Goal: Task Accomplishment & Management: Manage account settings

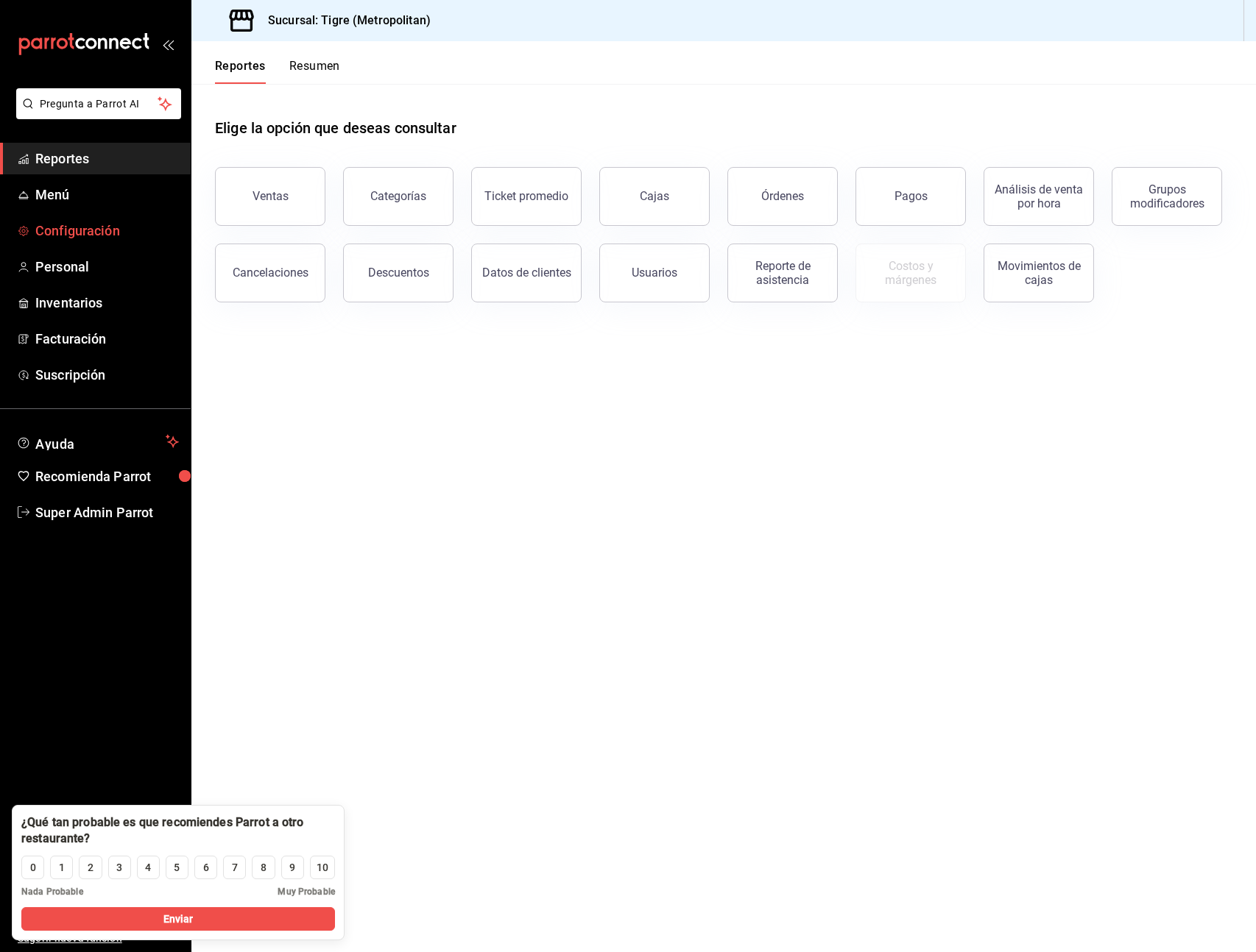
click at [54, 231] on span "Configuración" at bounding box center [106, 231] width 143 height 20
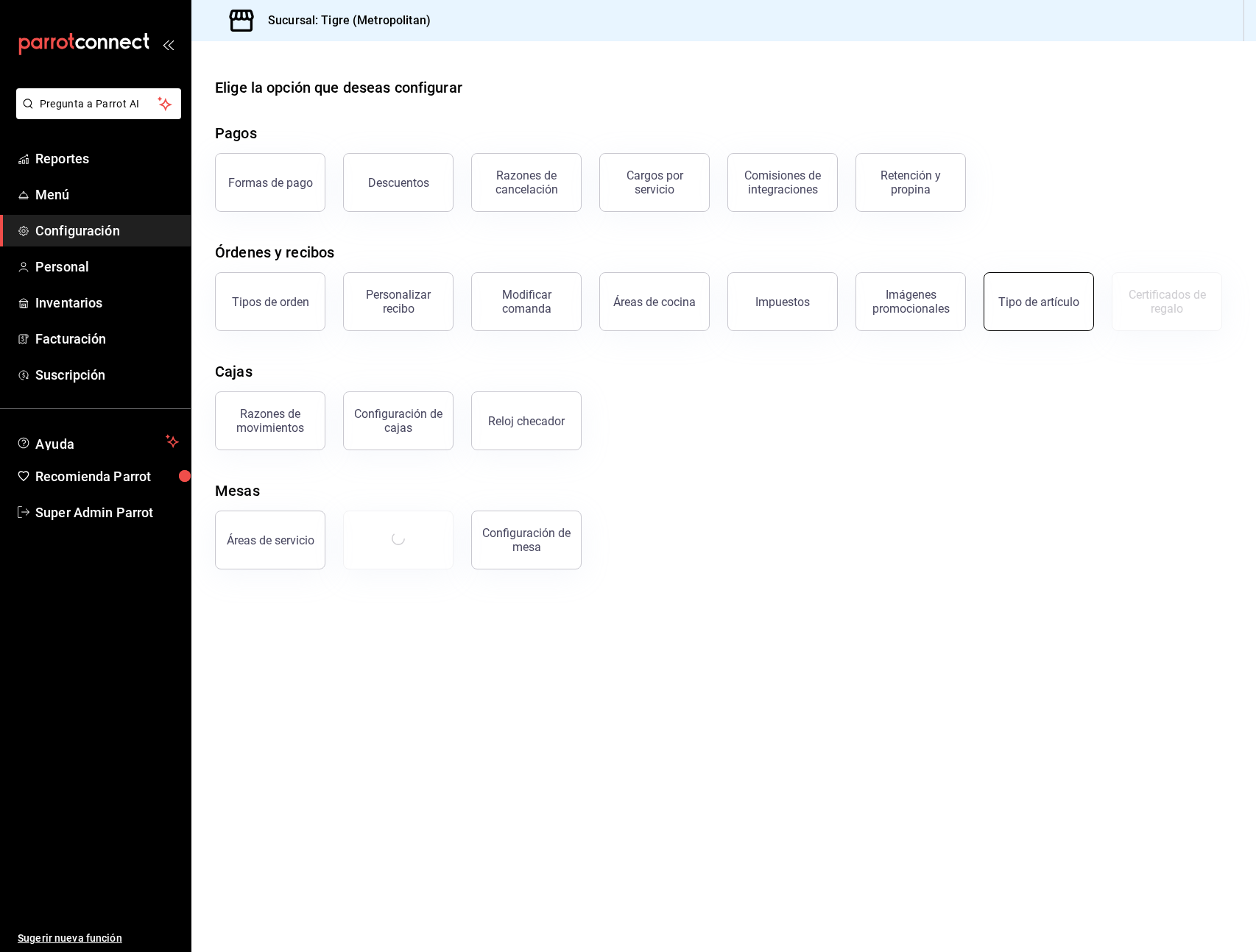
click at [1031, 295] on div "Tipo de artículo" at bounding box center [1039, 303] width 81 height 14
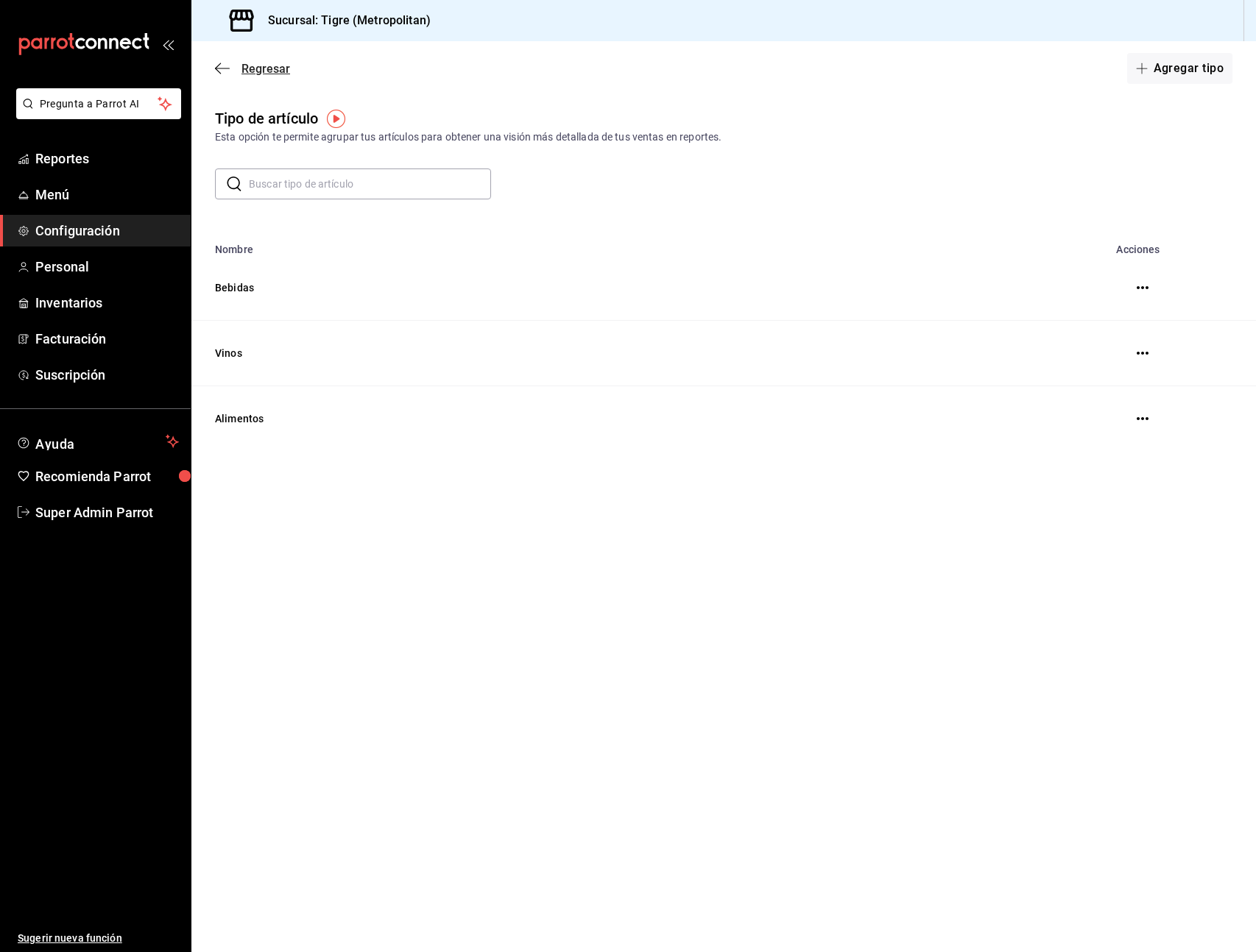
click at [225, 67] on icon "button" at bounding box center [223, 68] width 14 height 14
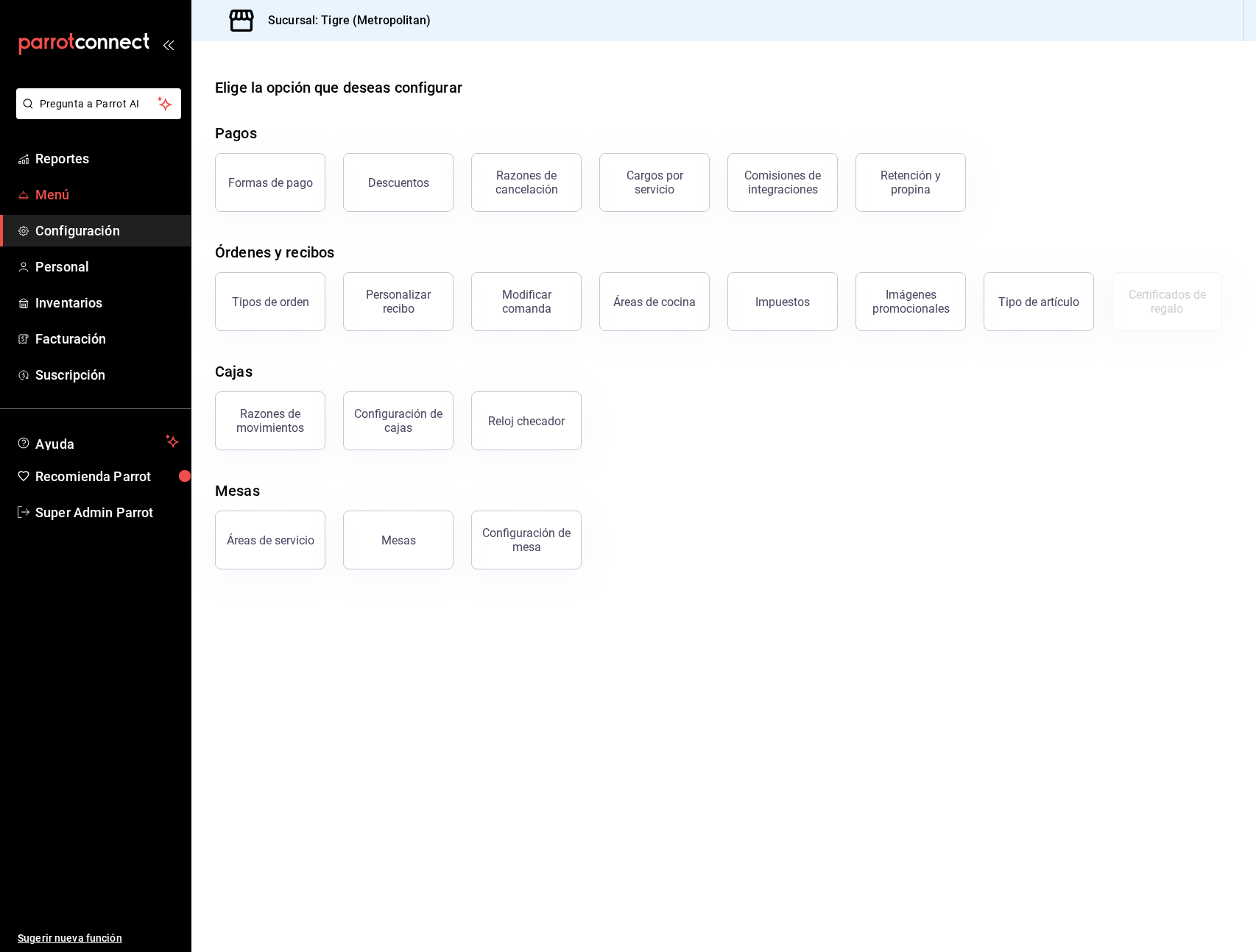
click at [70, 186] on span "Menú" at bounding box center [106, 195] width 143 height 20
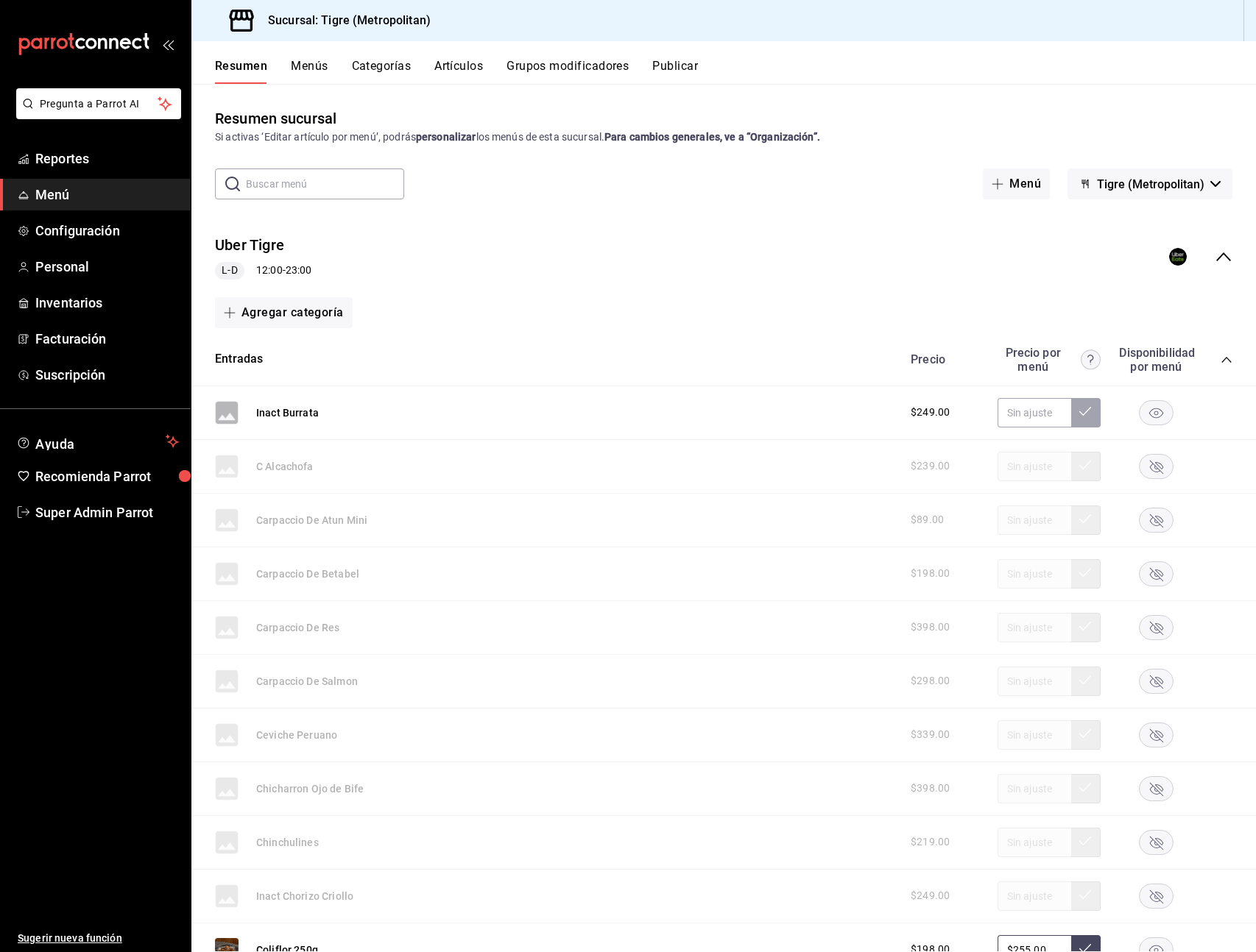
click at [466, 60] on button "Artículos" at bounding box center [459, 71] width 49 height 25
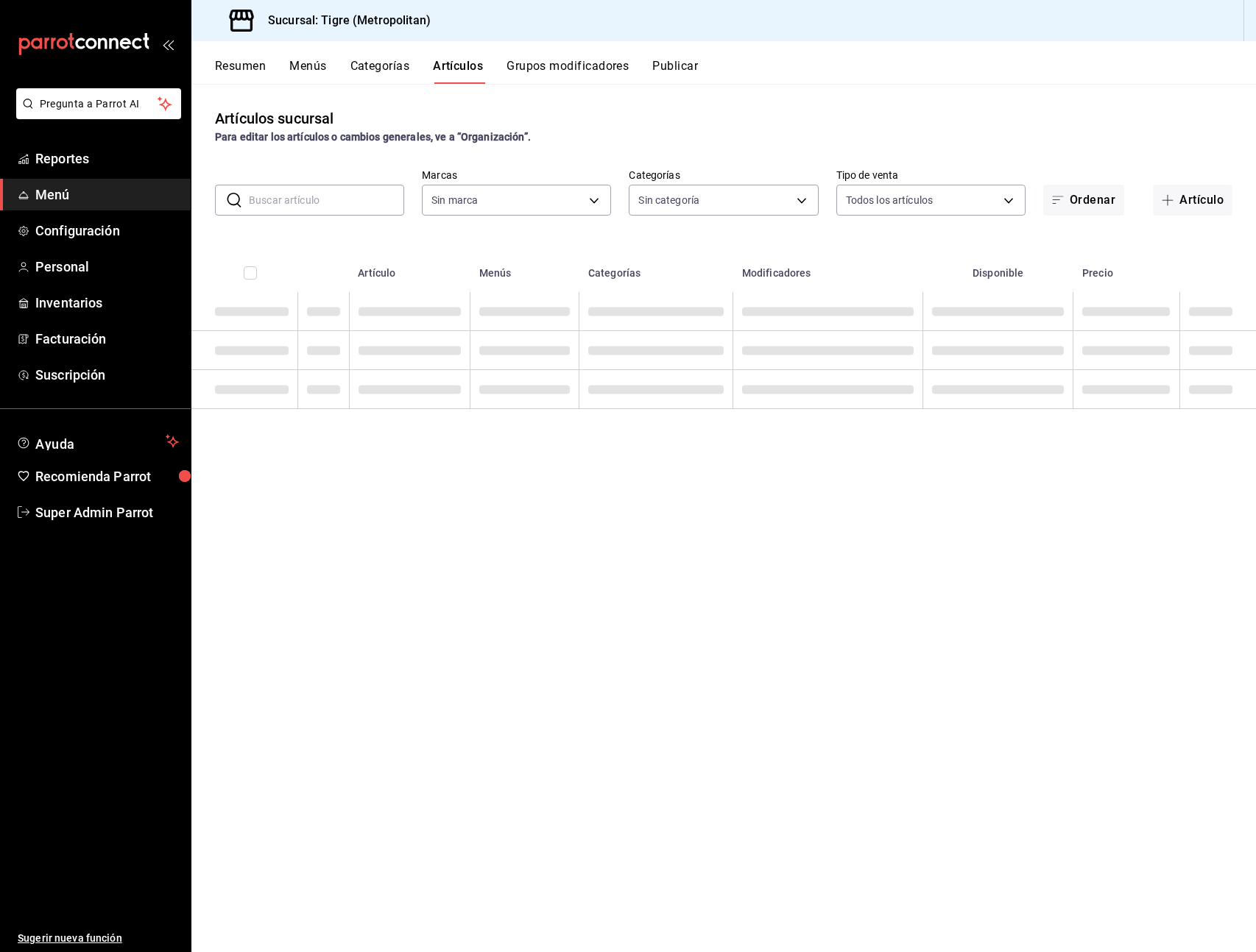
click at [368, 62] on button "Categorías" at bounding box center [380, 71] width 59 height 25
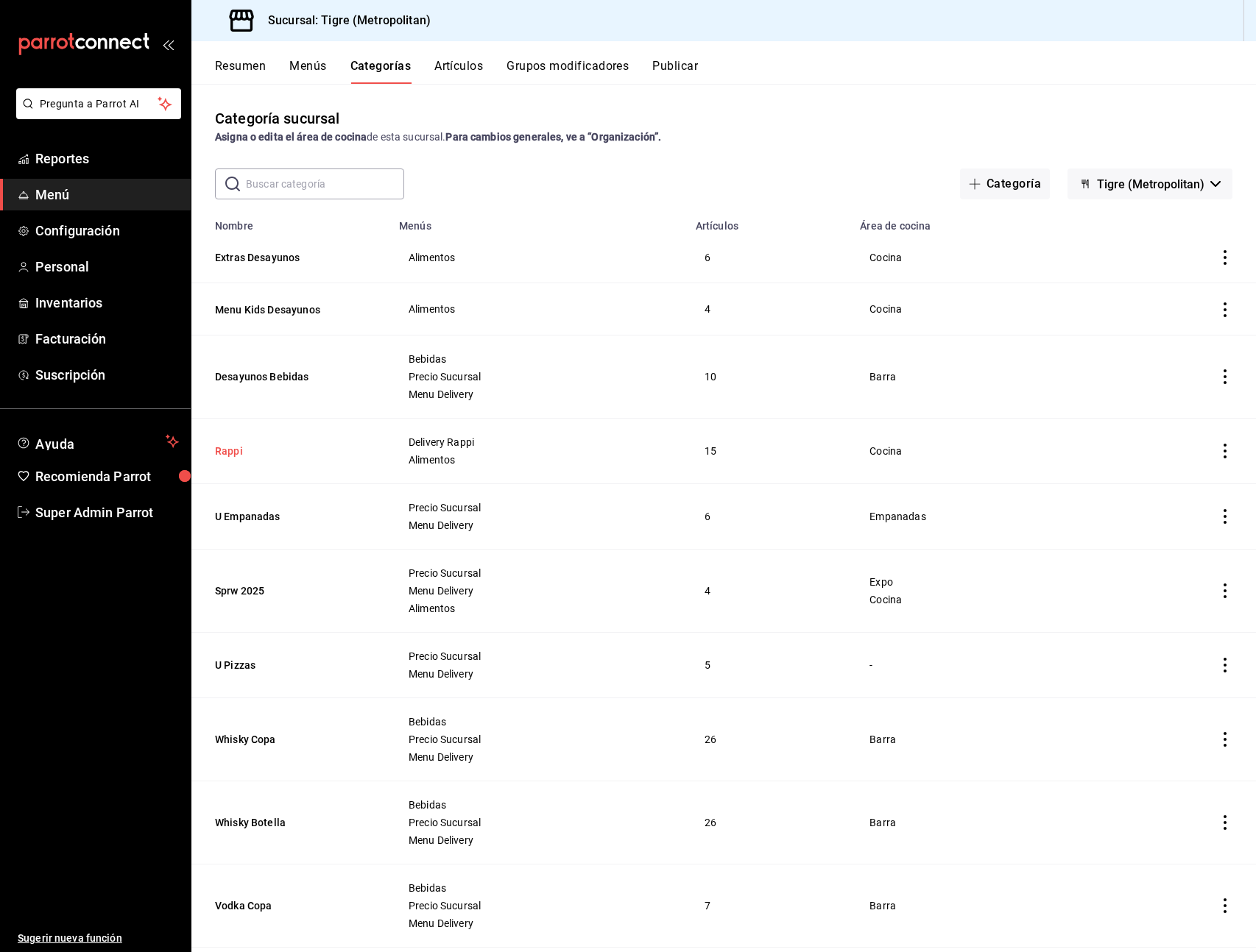
click at [236, 449] on button "Rappi" at bounding box center [288, 451] width 147 height 14
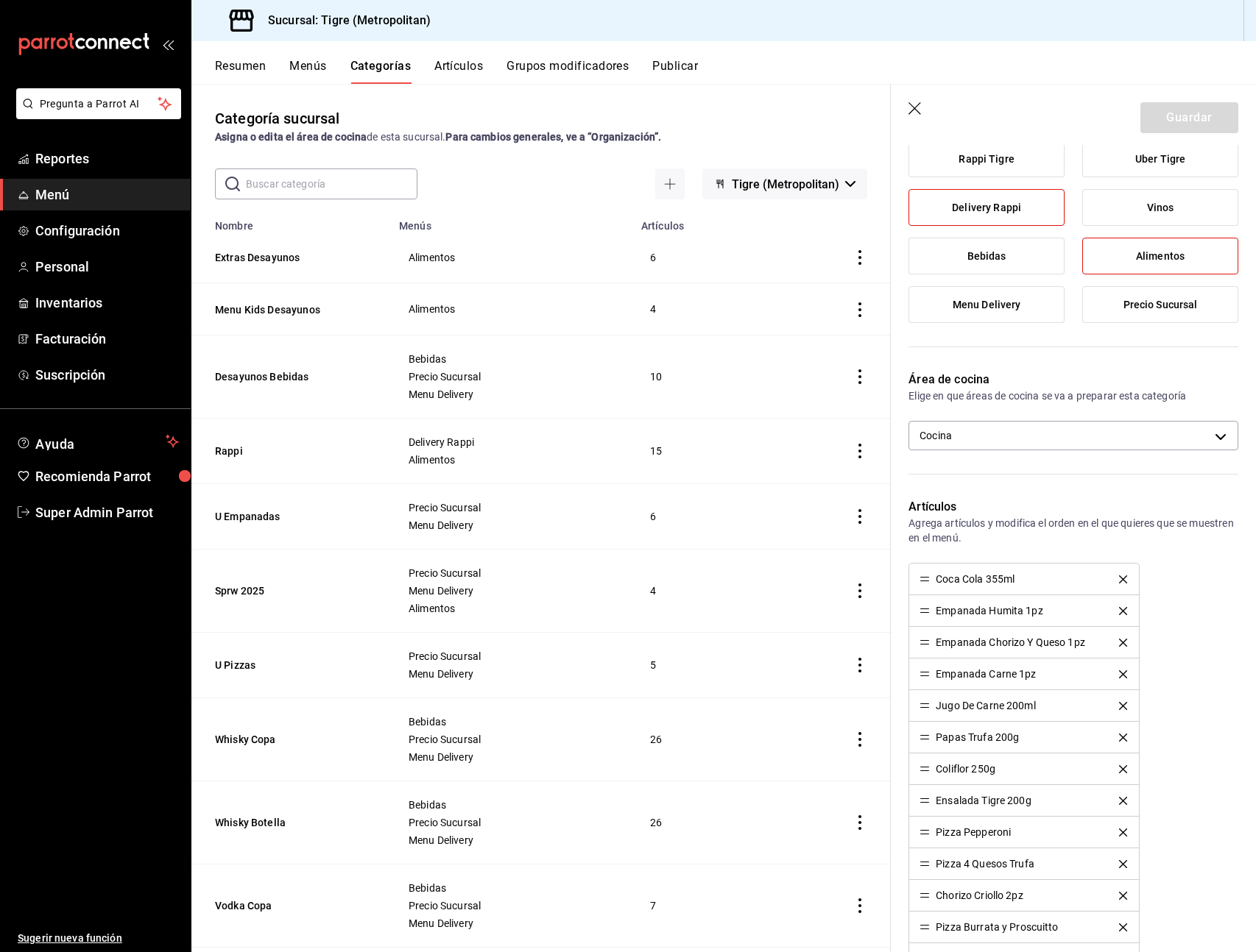
click at [464, 62] on button "Artículos" at bounding box center [459, 71] width 49 height 25
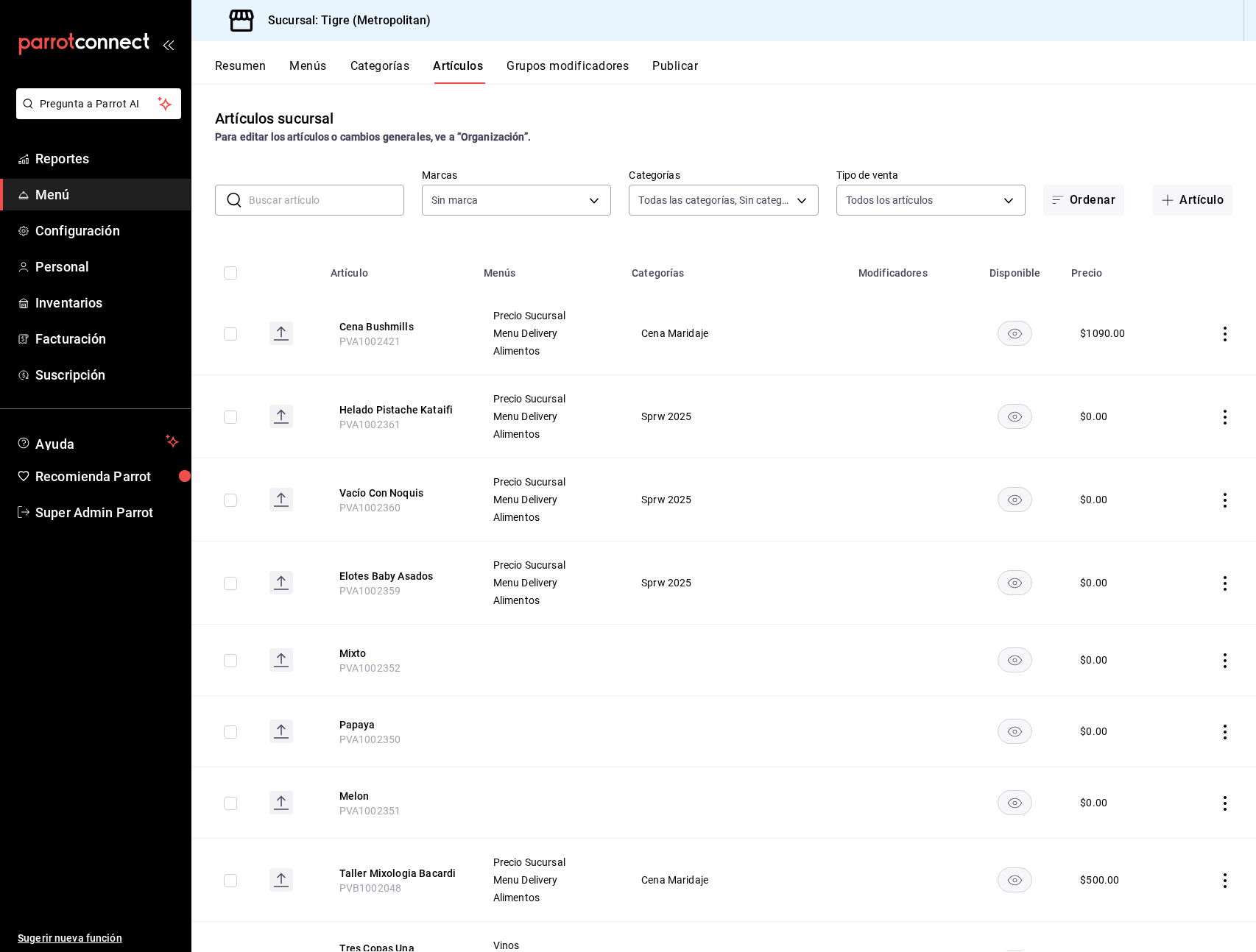
type input "95de3a49-3e71-4222-9a00-2b077991daeb,0ce31c32-a5a6-498b-be74-31ce48fb35ae,30be1…"
type input "d2a20516-989b-40fe-838d-c8b0b31ef0ff"
click at [351, 204] on input "text" at bounding box center [326, 200] width 155 height 30
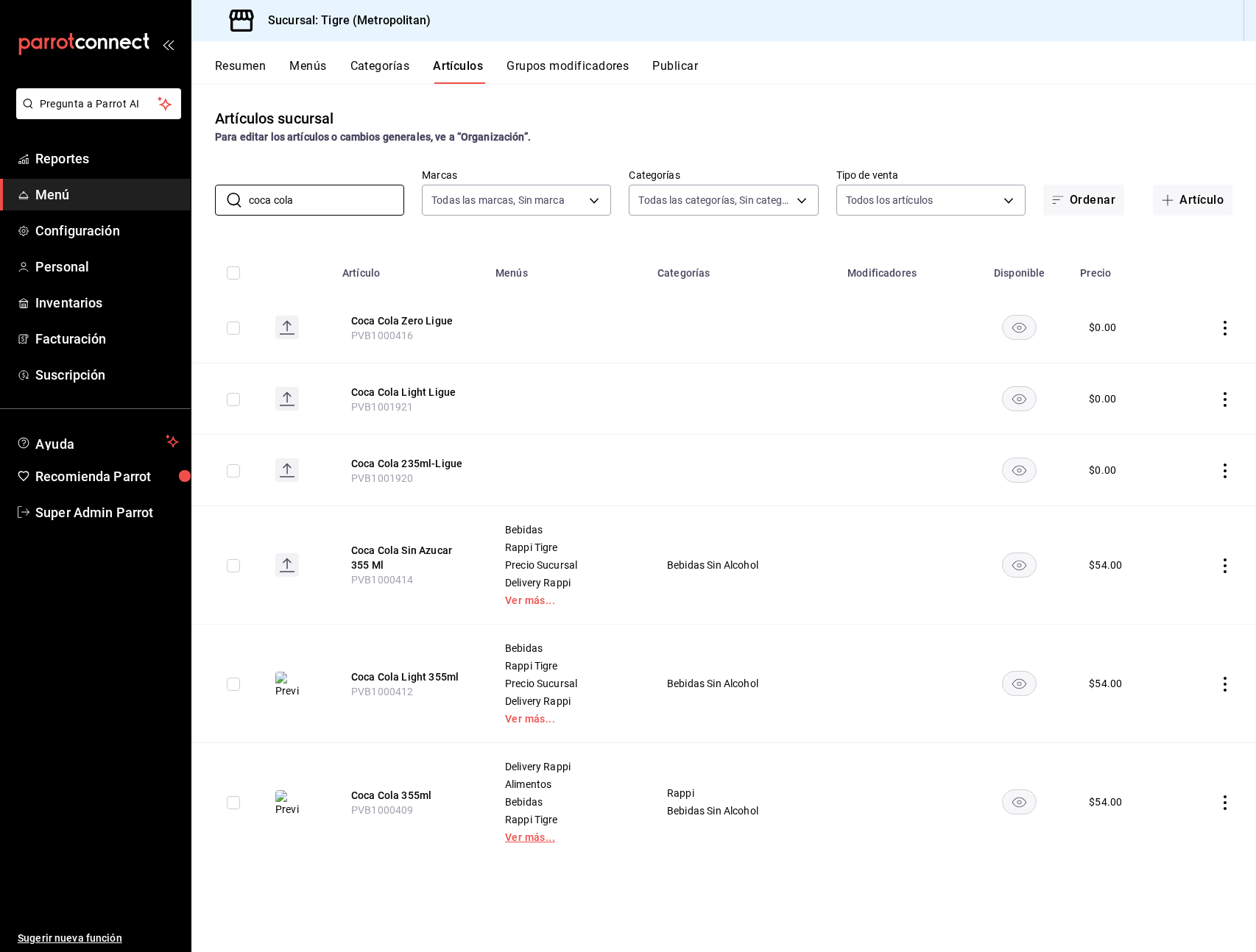
type input "coca cola"
click at [526, 839] on link "Ver más..." at bounding box center [567, 837] width 125 height 10
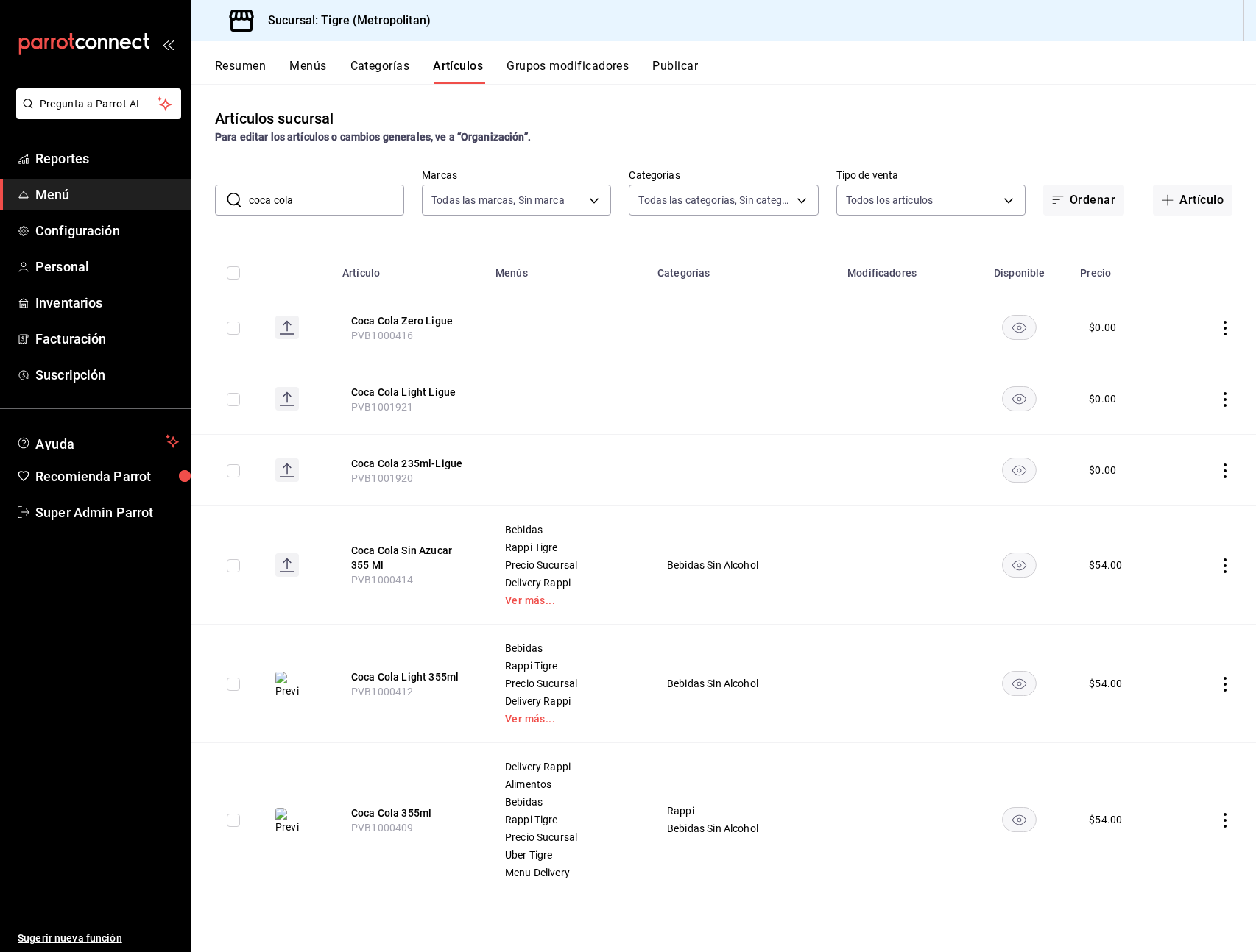
click at [902, 813] on td at bounding box center [902, 820] width 129 height 154
click at [624, 737] on td "Bebidas Rappi Tigre Precio Sucursal Delivery Rappi Ver más..." at bounding box center [568, 684] width 162 height 119
